Goal: Task Accomplishment & Management: Use online tool/utility

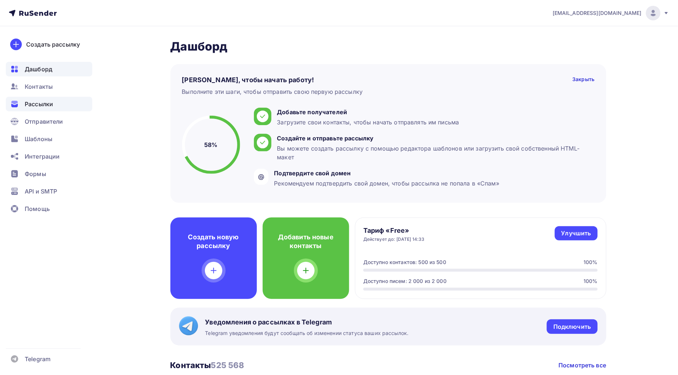
click at [56, 101] on div "Рассылки" at bounding box center [49, 104] width 87 height 15
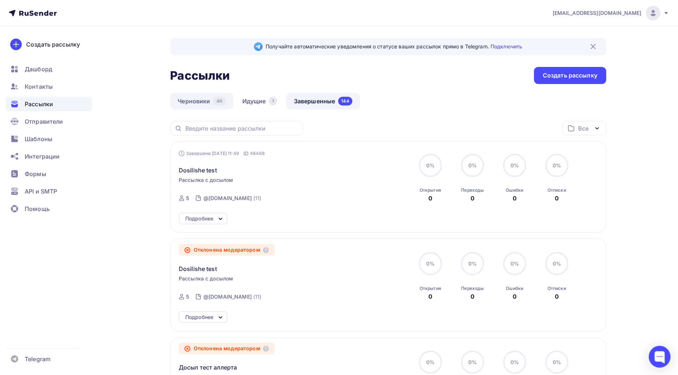
click at [189, 102] on link "Черновики 40" at bounding box center [202, 101] width 63 height 17
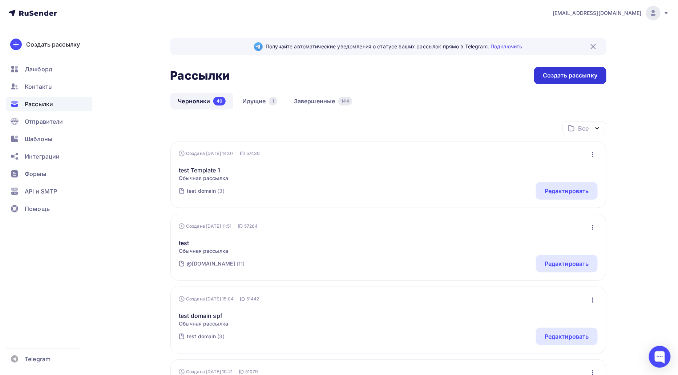
click at [538, 75] on div "Создать рассылку" at bounding box center [571, 75] width 72 height 17
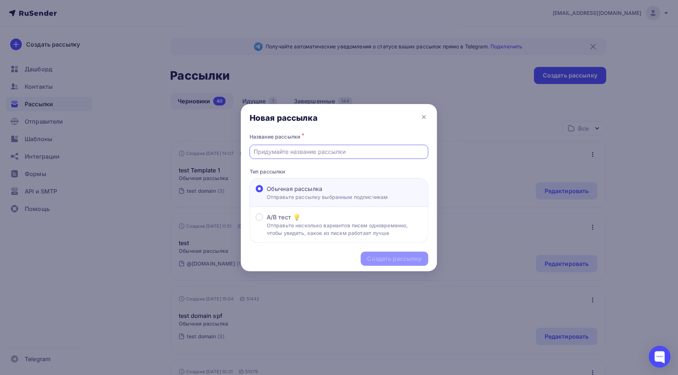
click at [287, 151] on input "text" at bounding box center [339, 151] width 171 height 9
paste input "release-318"
type input "release-318"
click at [379, 259] on div "Создать рассылку" at bounding box center [395, 259] width 55 height 8
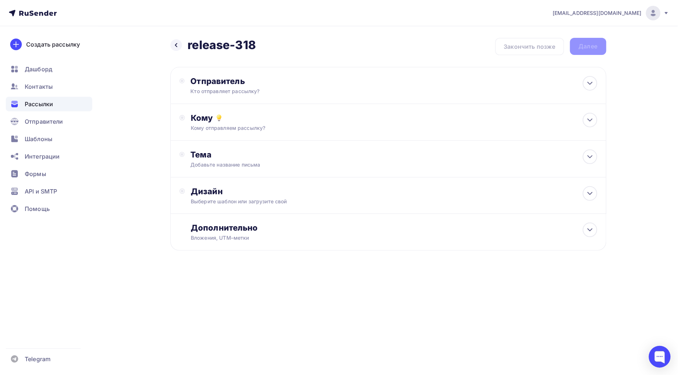
click at [278, 131] on div "Кому отправляем рассылку?" at bounding box center [374, 127] width 366 height 7
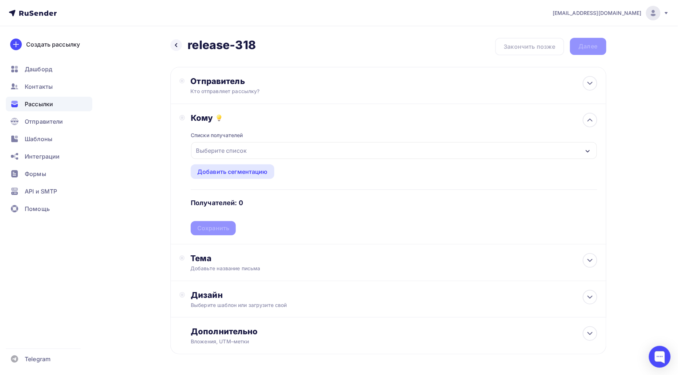
click at [244, 152] on div "Выберите список" at bounding box center [221, 150] width 57 height 13
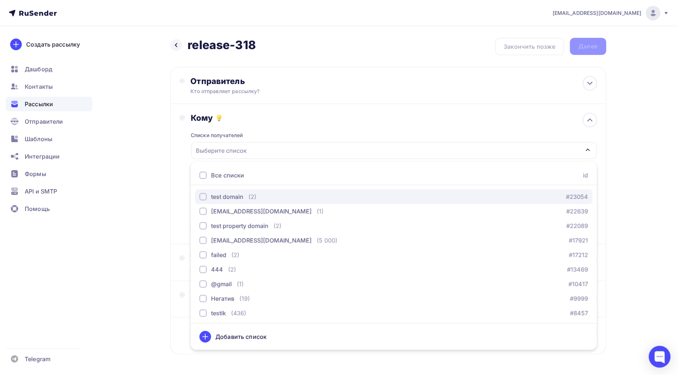
click at [235, 192] on div "test domain" at bounding box center [227, 196] width 32 height 9
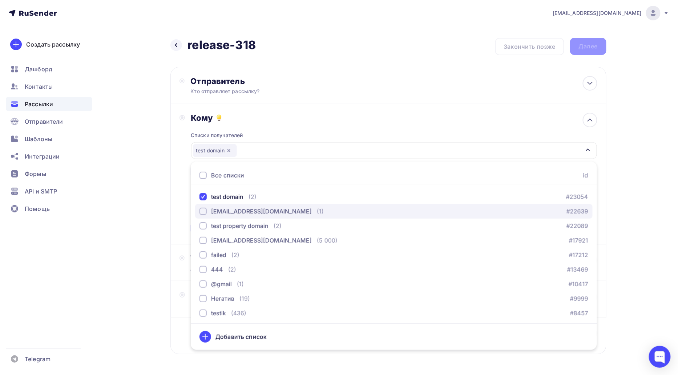
click at [231, 213] on div "[EMAIL_ADDRESS][DOMAIN_NAME]" at bounding box center [261, 211] width 101 height 9
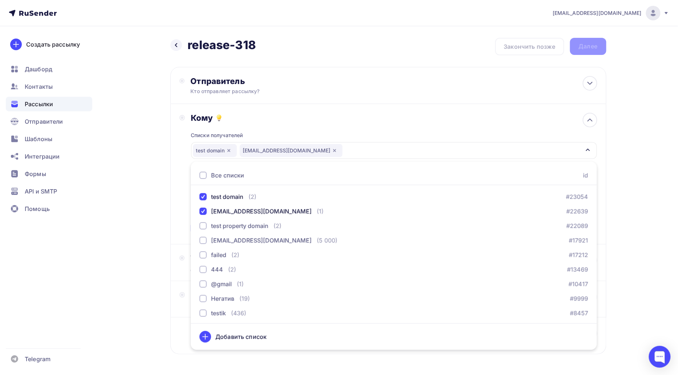
click at [157, 202] on div "Назад release-318 release-318 Закончить позже Далее Отправитель Кто отправляет …" at bounding box center [339, 213] width 596 height 375
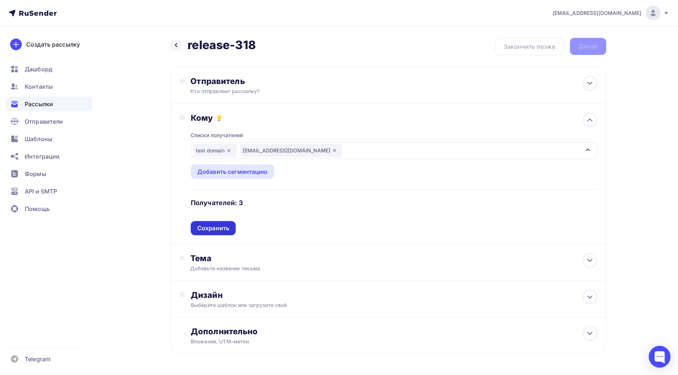
click at [198, 225] on div "Сохранить" at bounding box center [213, 228] width 32 height 8
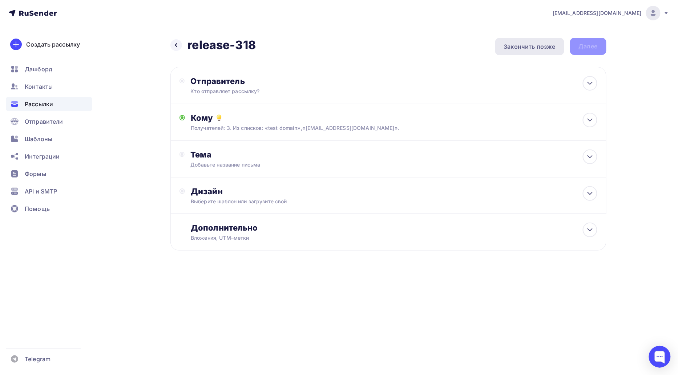
click at [527, 52] on div "Закончить позже" at bounding box center [530, 46] width 69 height 17
